Goal: Task Accomplishment & Management: Complete application form

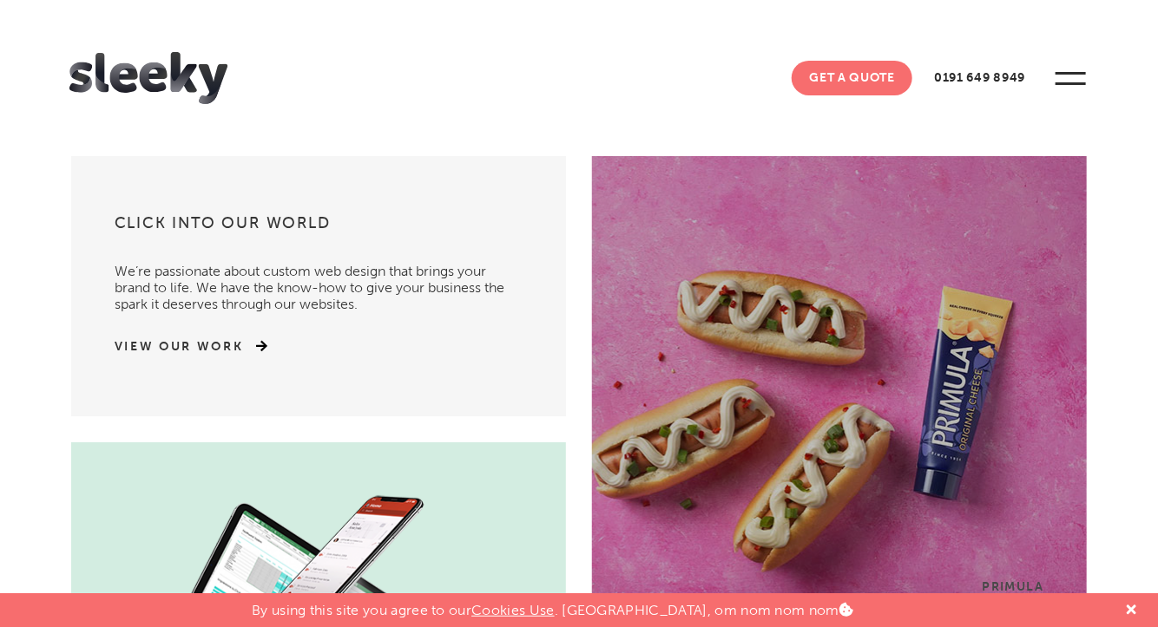
click at [873, 71] on link "Get A Quote" at bounding box center [851, 78] width 121 height 35
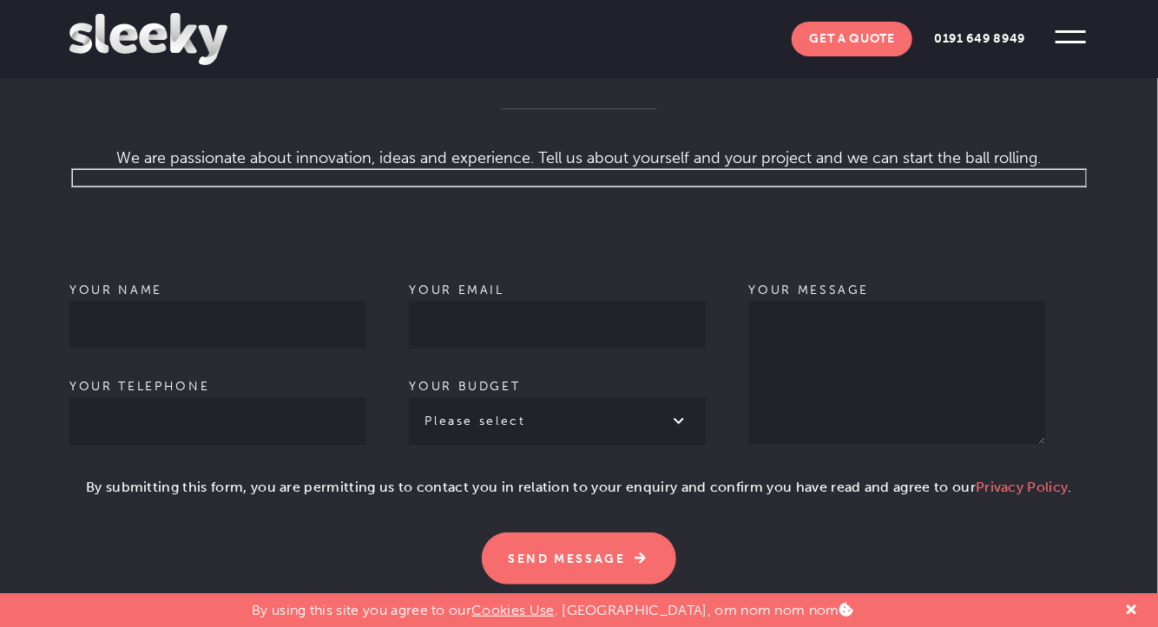
scroll to position [1128, 0]
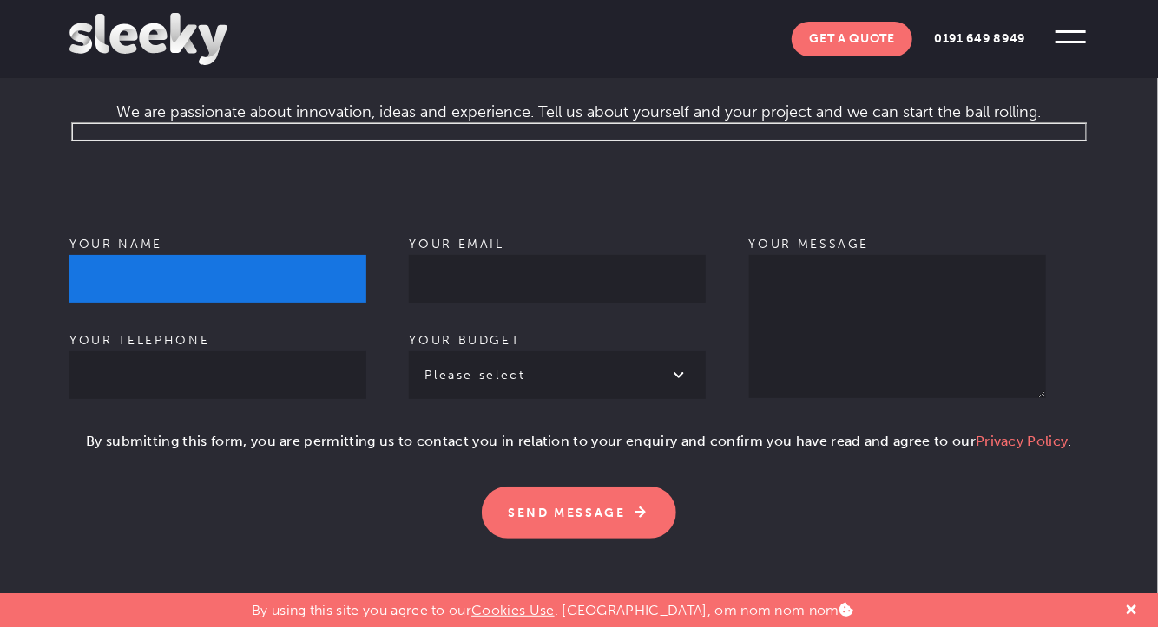
click at [181, 255] on input "Your name" at bounding box center [217, 279] width 297 height 48
type input "Malay [PERSON_NAME]"
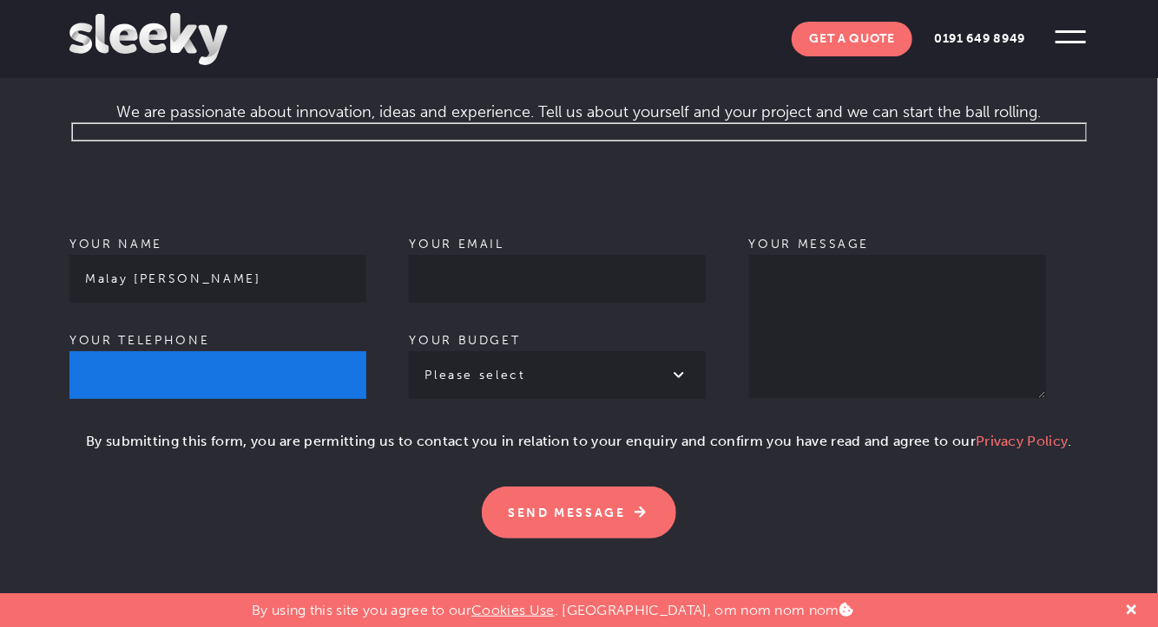
type input "06294475876"
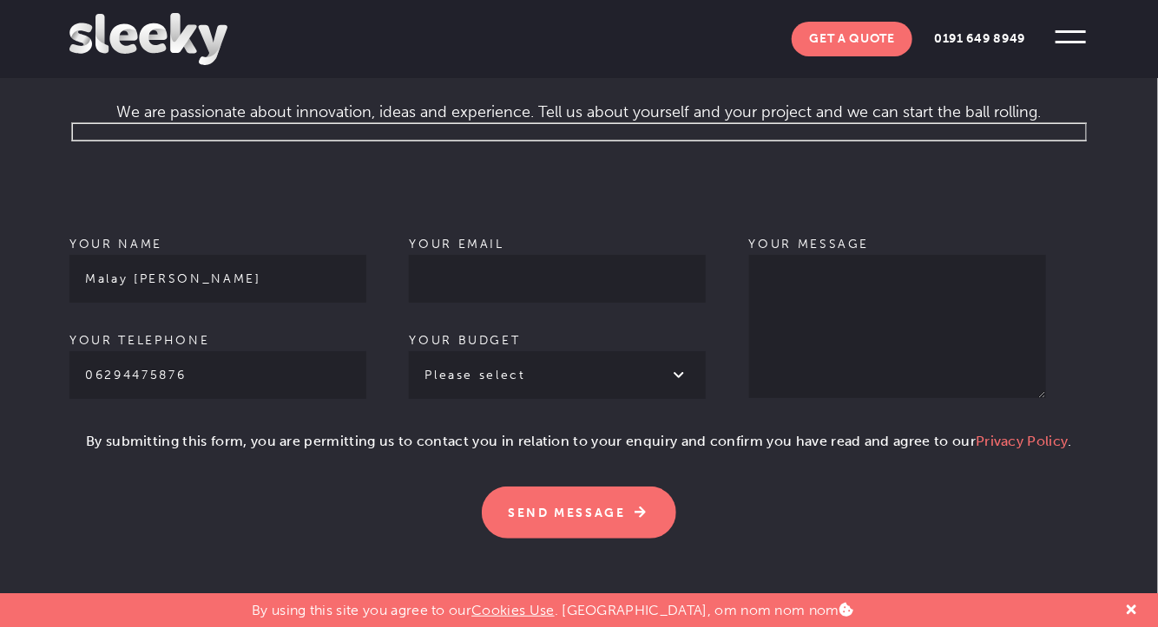
type input "[EMAIL_ADDRESS][DOMAIN_NAME]"
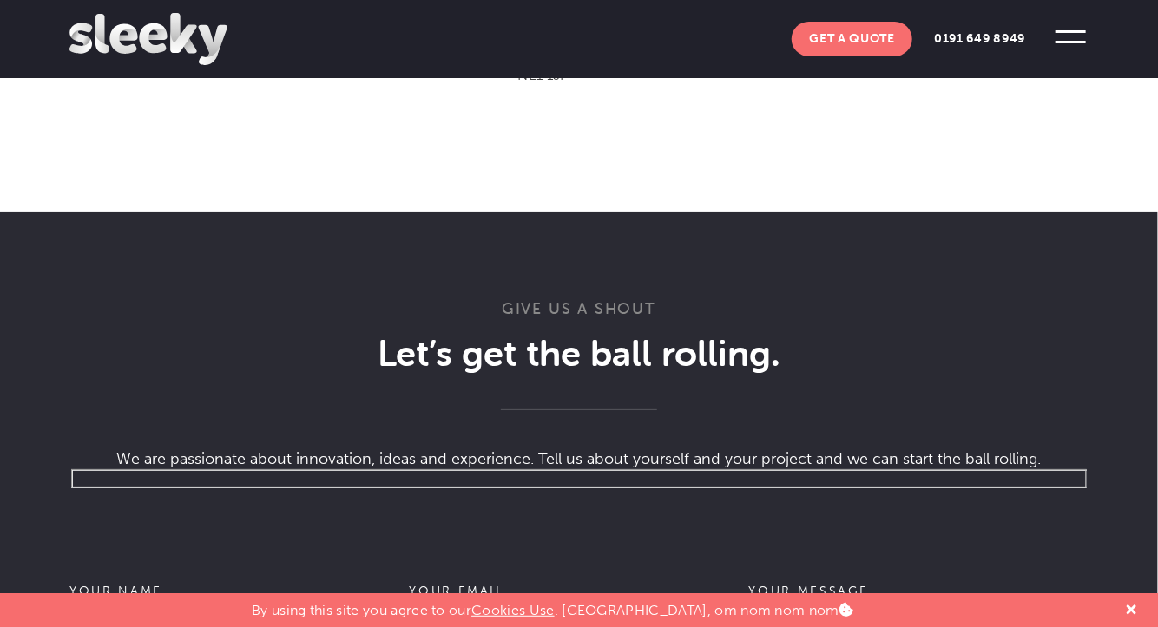
scroll to position [434, 0]
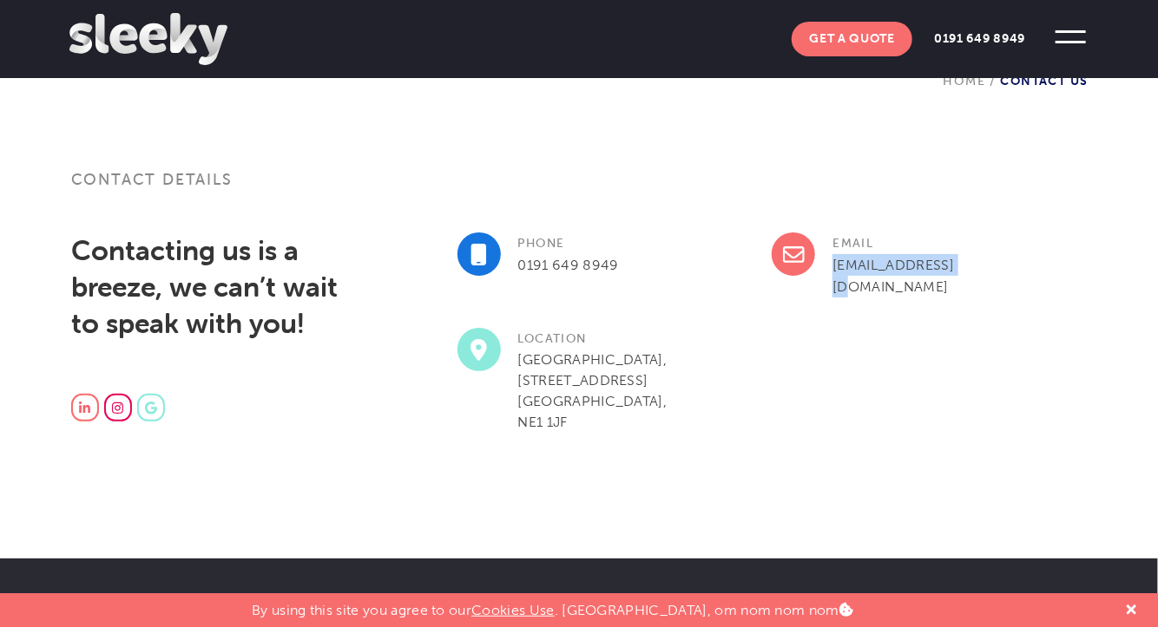
drag, startPoint x: 955, startPoint y: 258, endPoint x: 827, endPoint y: 265, distance: 127.8
click at [827, 265] on div "Email [EMAIL_ADDRESS][DOMAIN_NAME]" at bounding box center [929, 280] width 315 height 95
copy link "[EMAIL_ADDRESS][DOMAIN_NAME]"
